Goal: Check status: Check status

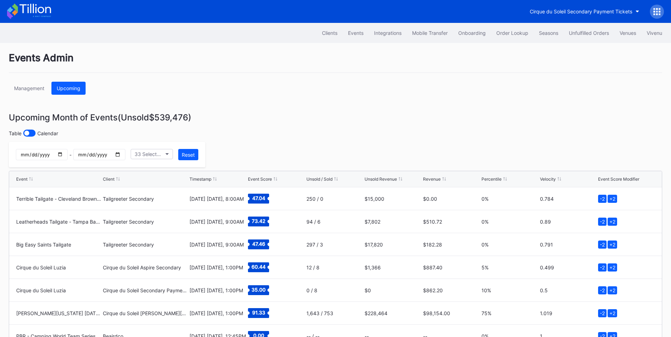
scroll to position [206, 0]
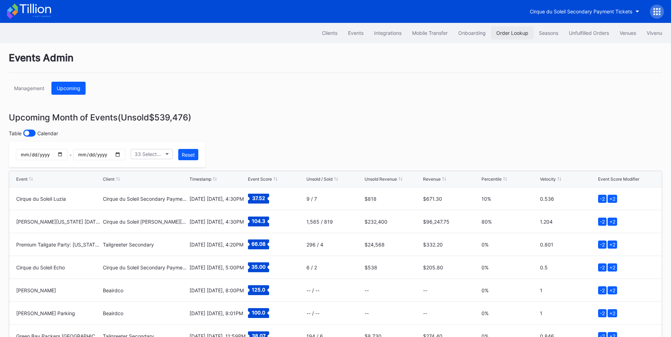
click at [511, 33] on div "Order Lookup" at bounding box center [513, 33] width 32 height 6
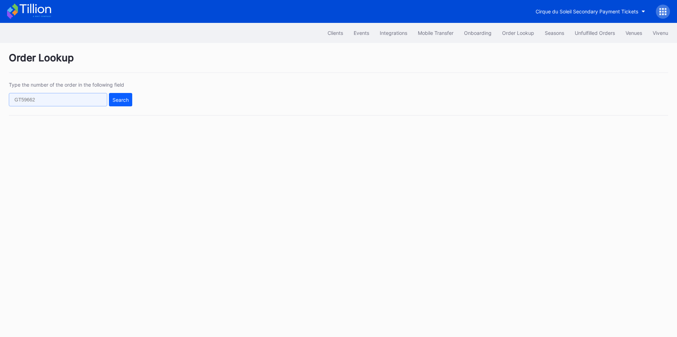
click at [60, 99] on input "text" at bounding box center [58, 99] width 98 height 13
paste input "273084370"
type input "273084370"
click at [119, 99] on div "Search" at bounding box center [120, 100] width 16 height 6
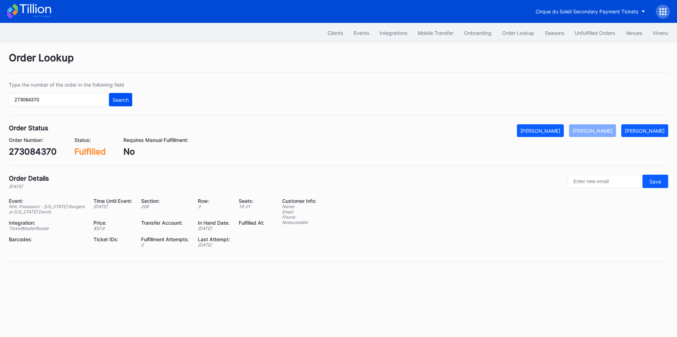
click at [117, 100] on div "Search" at bounding box center [120, 100] width 16 height 6
click at [359, 31] on div "Events" at bounding box center [361, 33] width 16 height 6
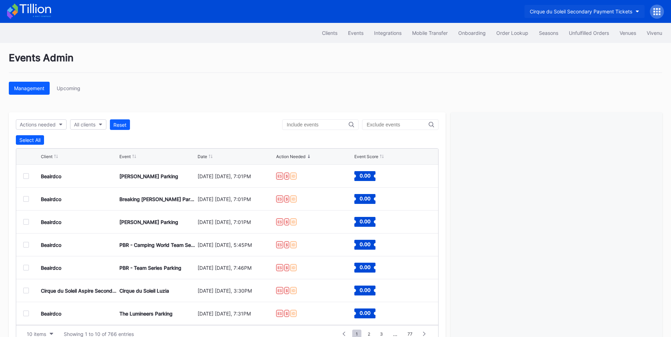
click at [579, 12] on div "Cirque du Soleil Secondary Payment Tickets" at bounding box center [581, 11] width 103 height 6
type input "[PERSON_NAME]"
click at [561, 47] on div "[PERSON_NAME] Yankees Tickets" at bounding box center [569, 44] width 90 height 13
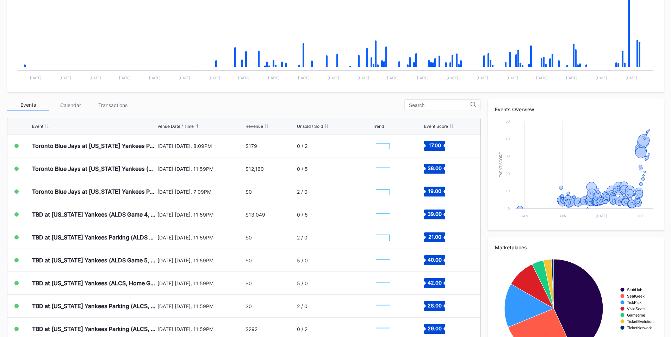
scroll to position [165, 0]
